Goal: Find specific page/section: Find specific page/section

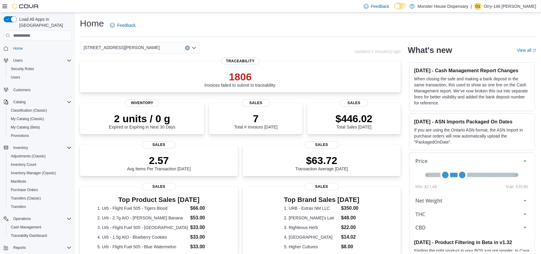
click at [194, 48] on icon "Open list of options" at bounding box center [194, 48] width 4 height 2
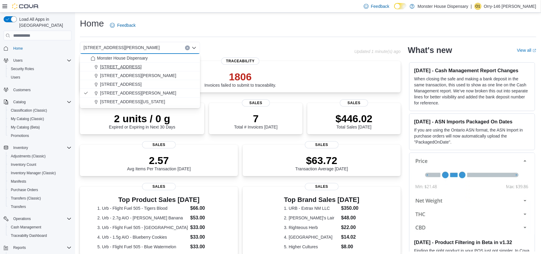
click at [126, 64] on span "1275 W. Picacho Ave" at bounding box center [120, 67] width 41 height 6
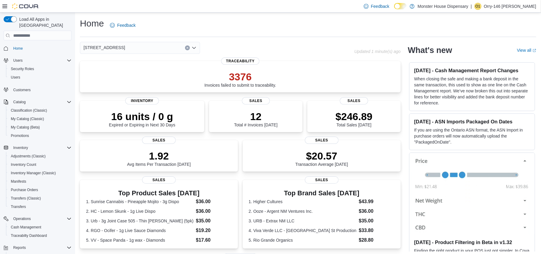
click at [196, 48] on icon "Open list of options" at bounding box center [194, 47] width 5 height 5
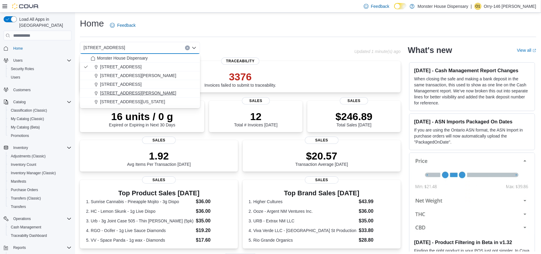
click at [118, 93] on span "[STREET_ADDRESS][PERSON_NAME]" at bounding box center [138, 93] width 76 height 6
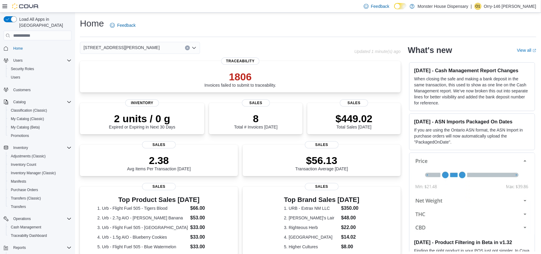
click at [196, 46] on icon "Open list of options" at bounding box center [194, 47] width 5 height 5
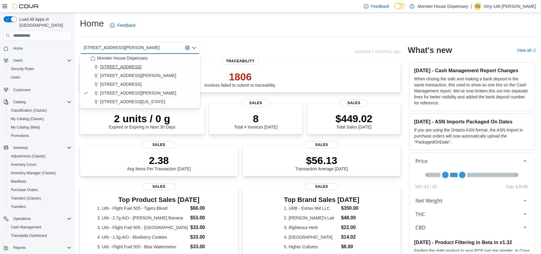
click at [128, 68] on span "1275 W. Picacho Ave" at bounding box center [120, 67] width 41 height 6
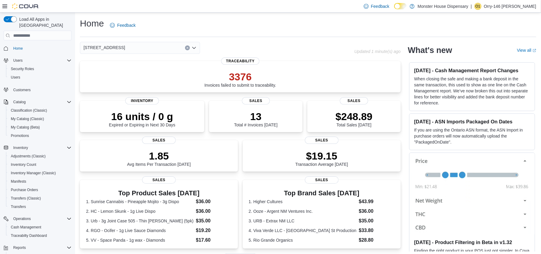
click at [194, 46] on icon "Open list of options" at bounding box center [194, 47] width 5 height 5
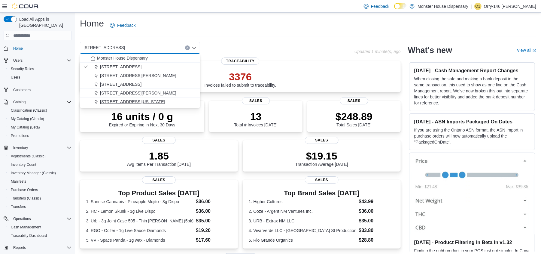
click at [123, 103] on span "523 E Idaho Ave" at bounding box center [132, 102] width 65 height 6
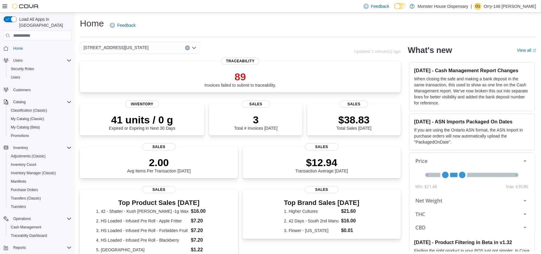
click at [194, 49] on icon "Open list of options" at bounding box center [194, 48] width 4 height 2
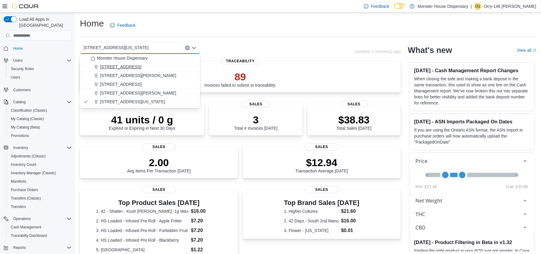
click at [136, 63] on button "1275 W. Picacho Ave" at bounding box center [140, 67] width 120 height 9
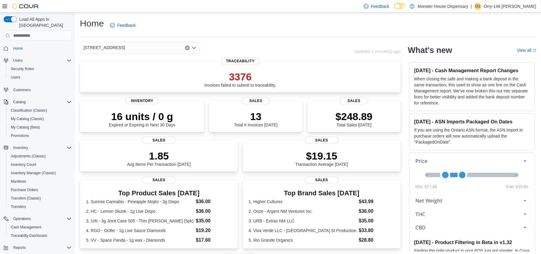
click at [195, 48] on icon "Open list of options" at bounding box center [194, 48] width 4 height 2
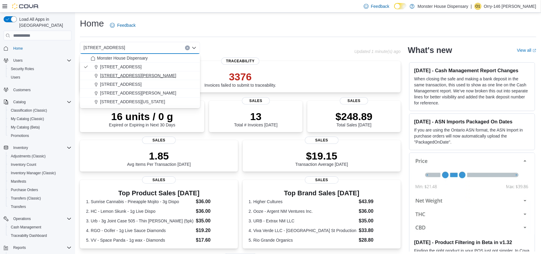
click at [129, 74] on span "301 North Solano Drive" at bounding box center [138, 75] width 76 height 6
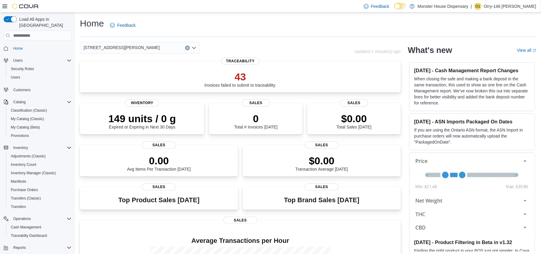
click at [193, 51] on div "301 North Solano Drive" at bounding box center [140, 48] width 120 height 12
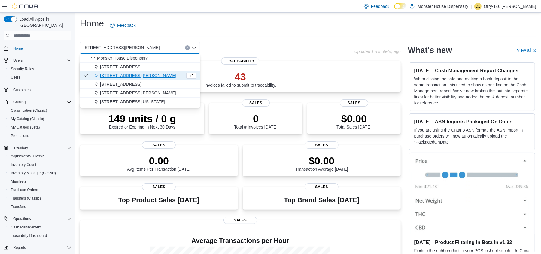
click at [125, 92] on span "[STREET_ADDRESS][PERSON_NAME]" at bounding box center [138, 93] width 76 height 6
